Goal: Task Accomplishment & Management: Manage account settings

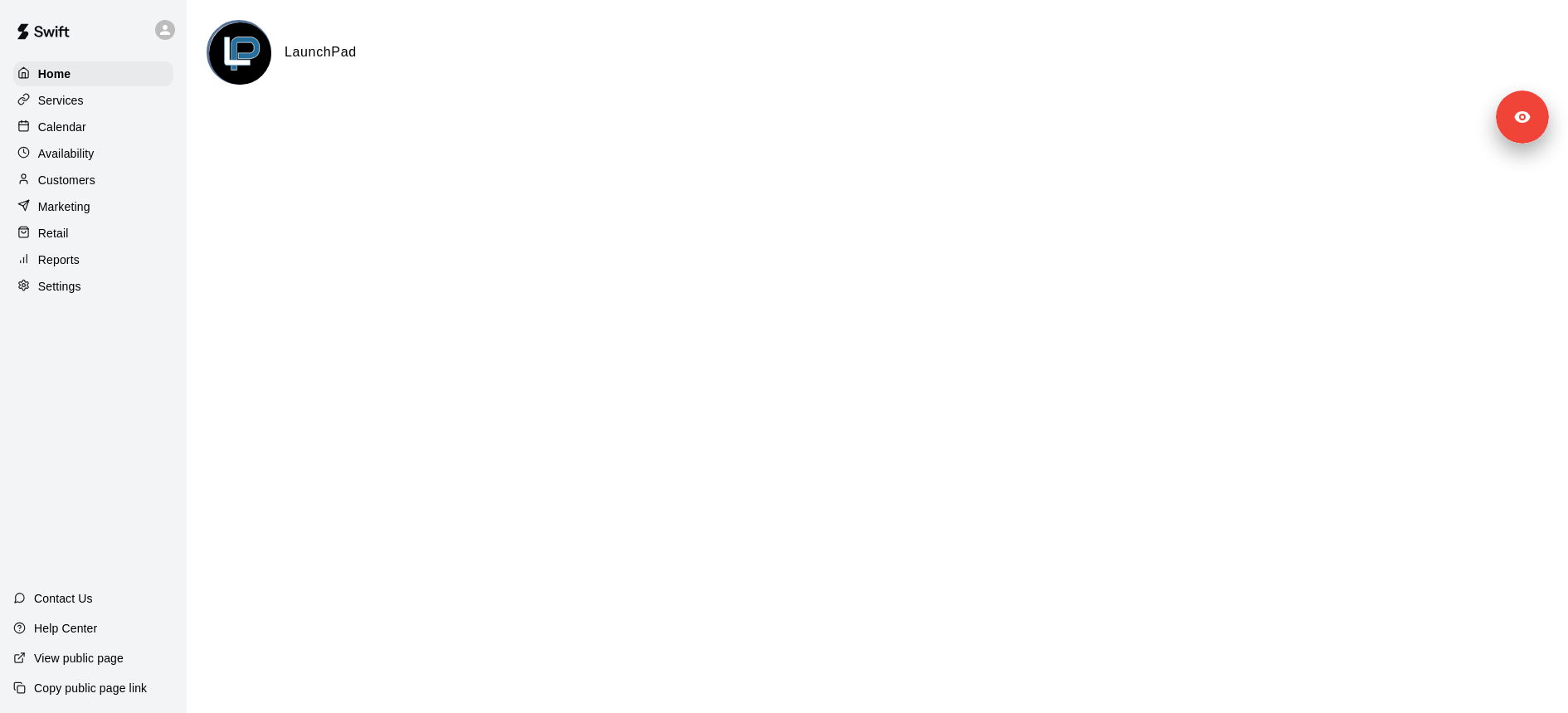
click at [103, 174] on div "Customers" at bounding box center [93, 180] width 160 height 25
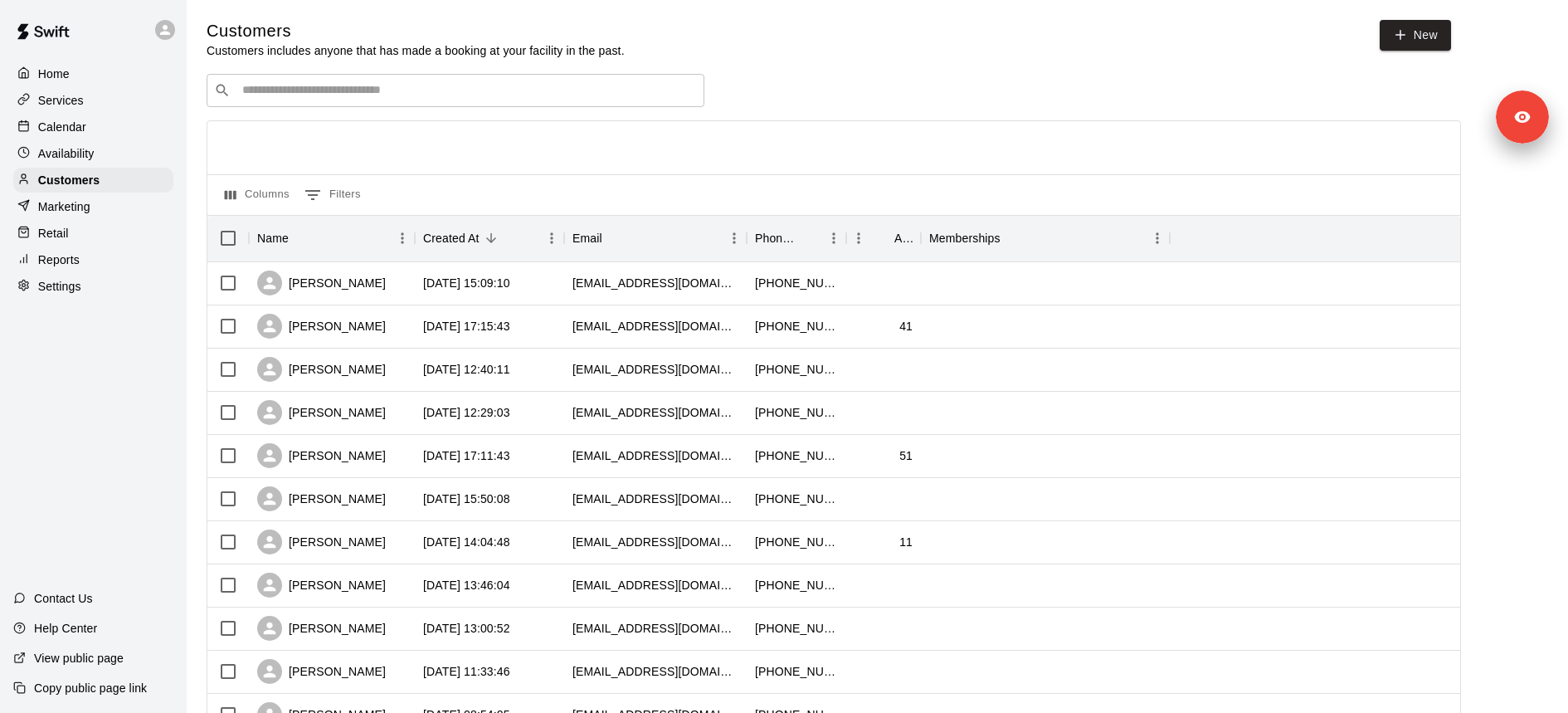
click at [365, 73] on div "Customers Customers includes anyone that has made a booking at your facility in…" at bounding box center [876, 703] width 1341 height 1366
click at [364, 102] on div "​ ​" at bounding box center [455, 90] width 498 height 33
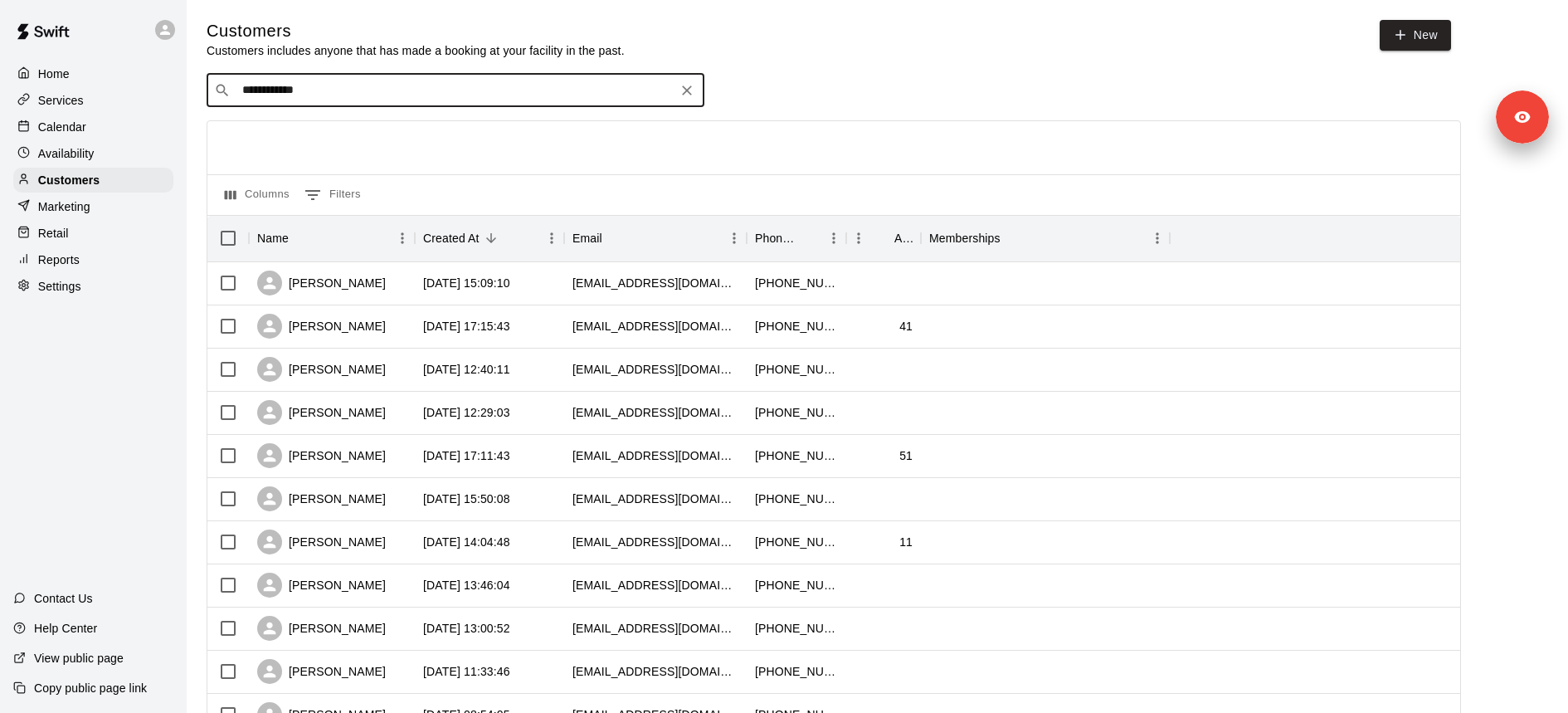
type input "**********"
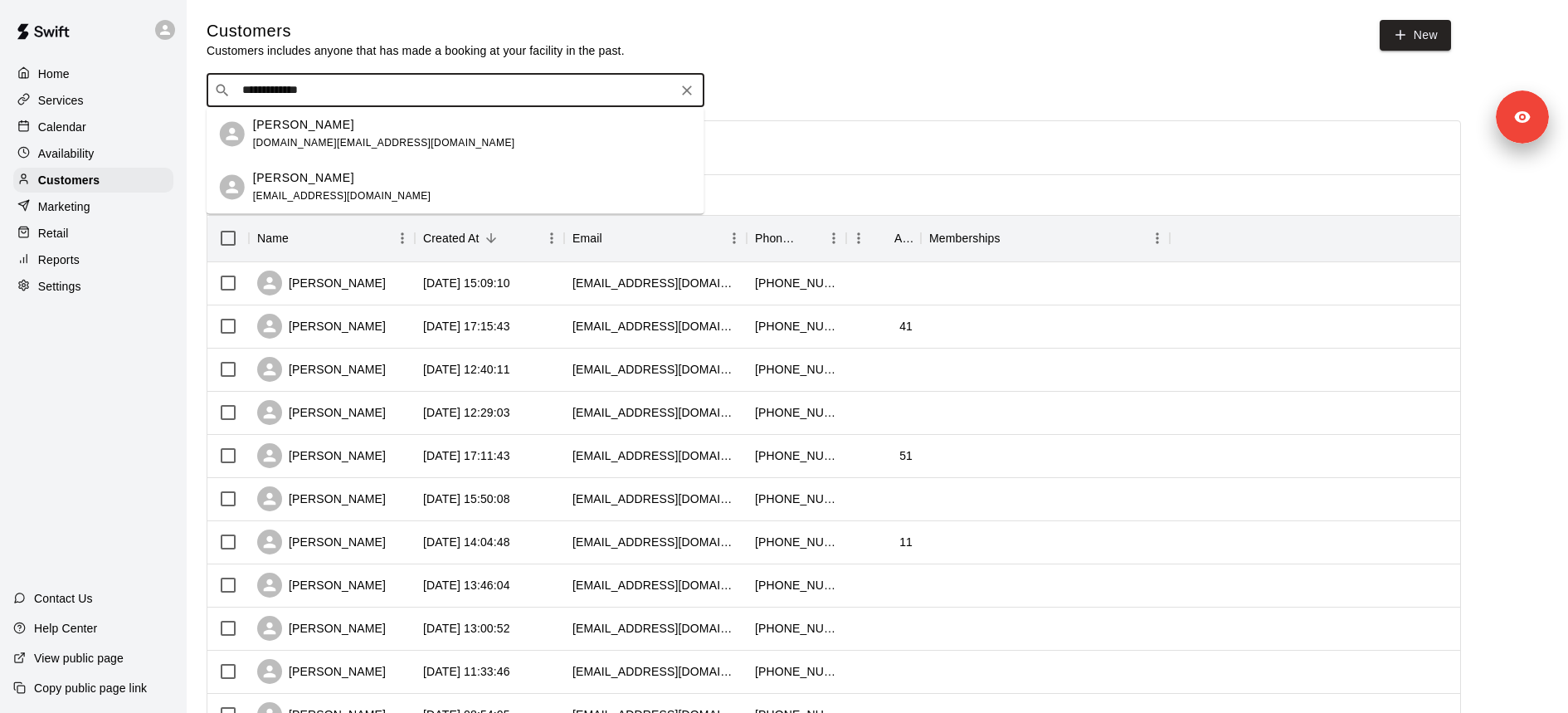
click at [373, 131] on div "[PERSON_NAME] [DOMAIN_NAME][EMAIL_ADDRESS][DOMAIN_NAME]" at bounding box center [472, 134] width 438 height 36
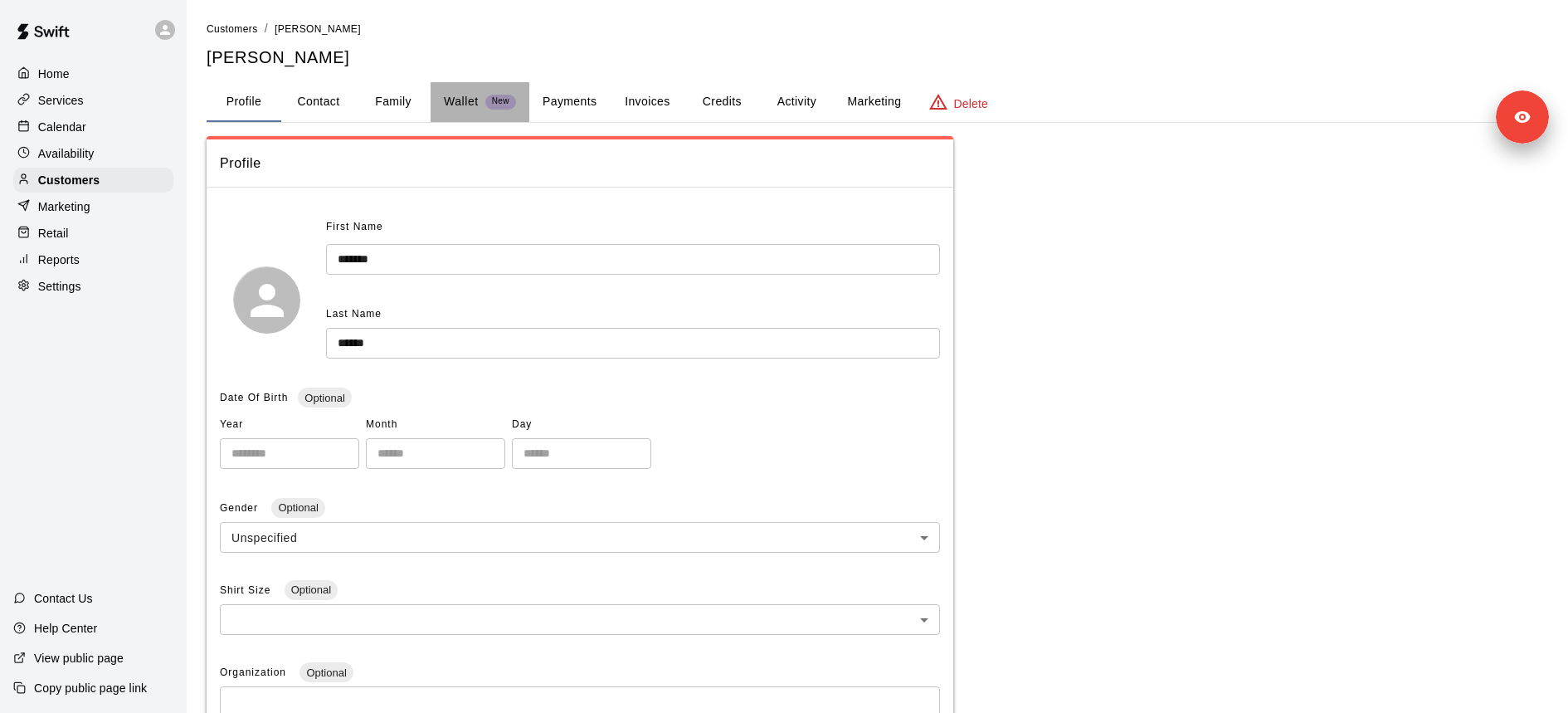
click at [443, 108] on button "Wallet New" at bounding box center [480, 102] width 99 height 40
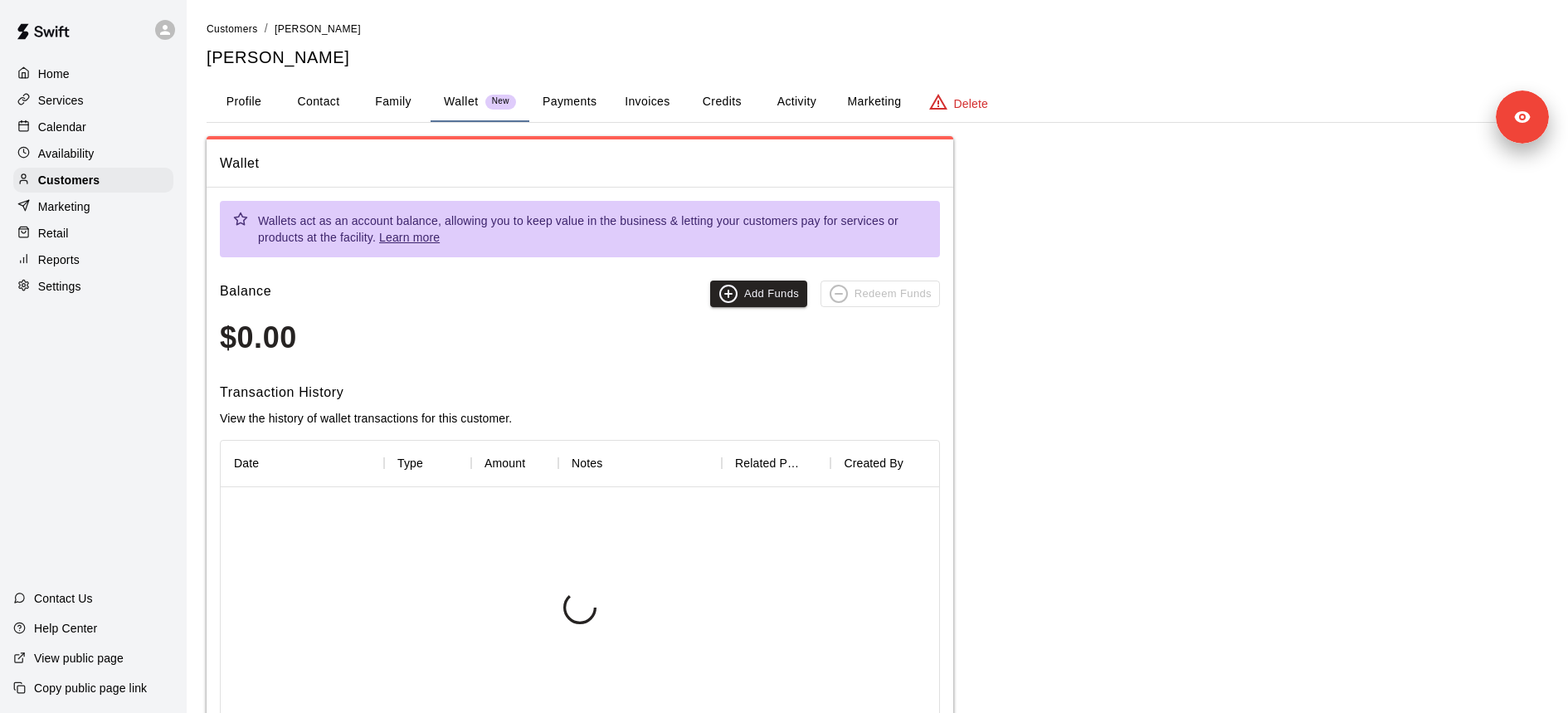
click at [385, 108] on button "Family" at bounding box center [393, 102] width 75 height 40
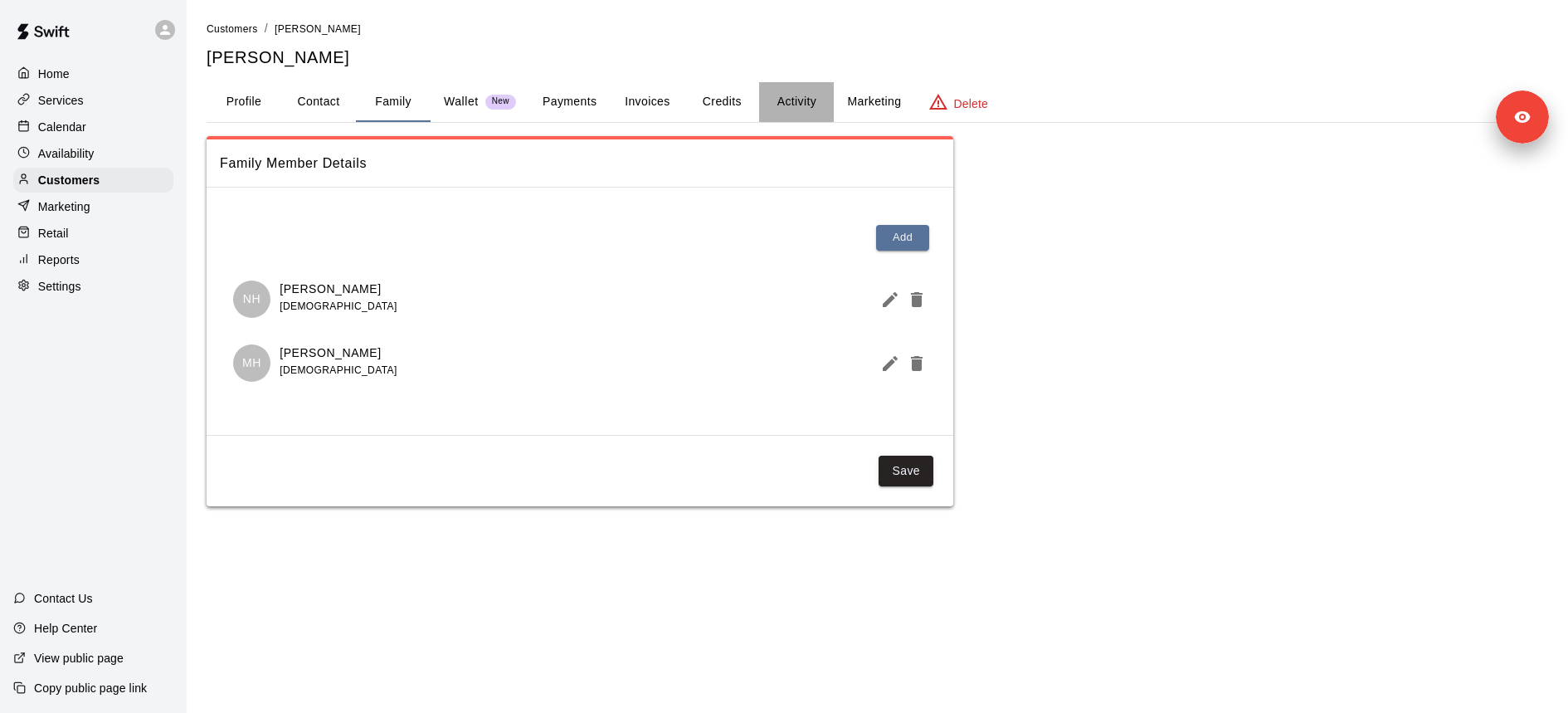
click at [760, 109] on button "Activity" at bounding box center [796, 102] width 75 height 40
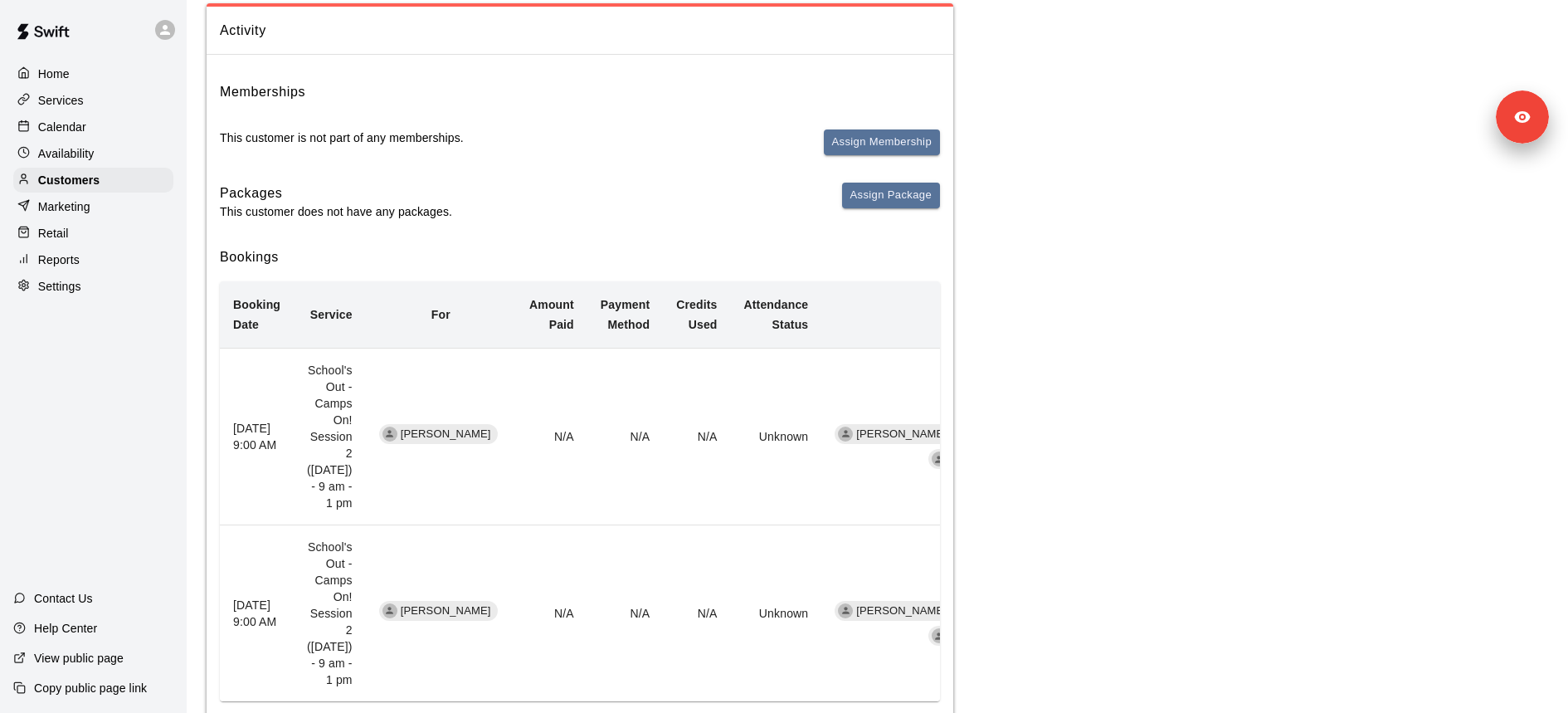
scroll to position [249, 0]
